Goal: Information Seeking & Learning: Find specific page/section

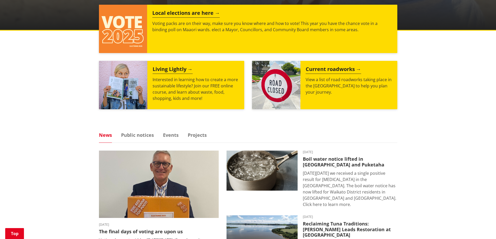
scroll to position [208, 0]
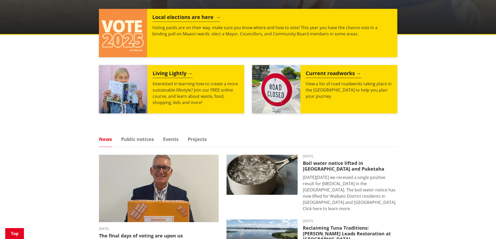
click at [186, 18] on h2 "Local elections are here" at bounding box center [185, 18] width 67 height 8
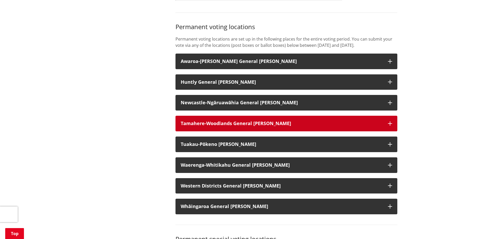
scroll to position [417, 0]
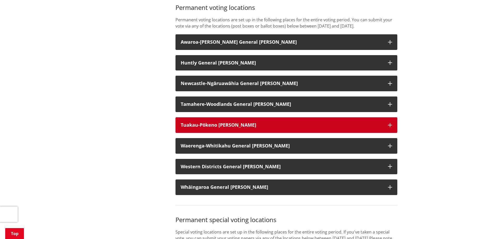
click at [366, 128] on button "Tuakau-Pōkeno Ward" at bounding box center [287, 125] width 222 height 16
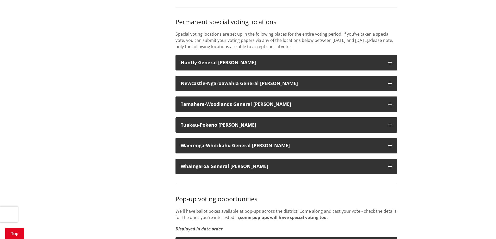
scroll to position [1068, 0]
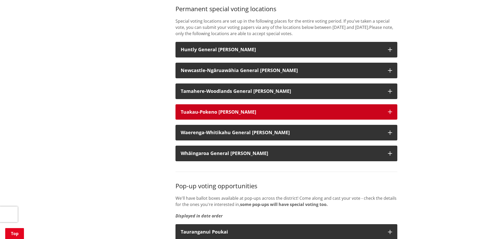
click at [206, 115] on strong "Tuakau-Pokeno Ward" at bounding box center [219, 112] width 76 height 6
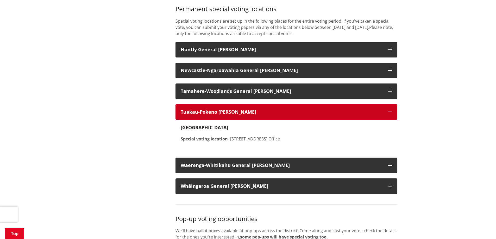
click at [206, 115] on strong "Tuakau-Pokeno Ward" at bounding box center [219, 112] width 76 height 6
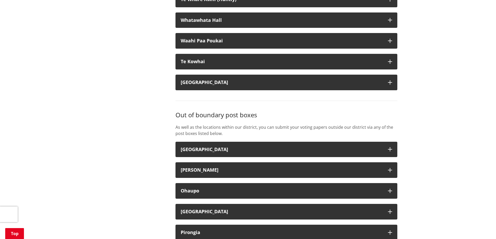
scroll to position [1719, 0]
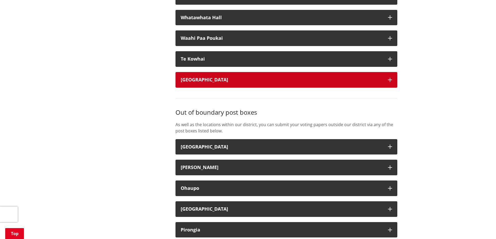
click at [222, 83] on div "Pookeno Main Street" at bounding box center [282, 79] width 202 height 5
